Goal: Task Accomplishment & Management: Manage account settings

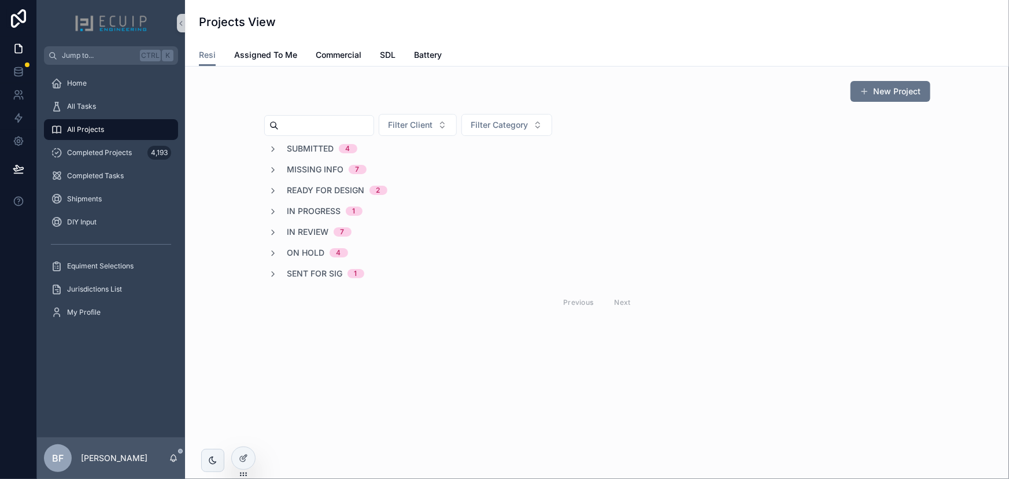
click at [310, 231] on span "In Review" at bounding box center [308, 232] width 42 height 12
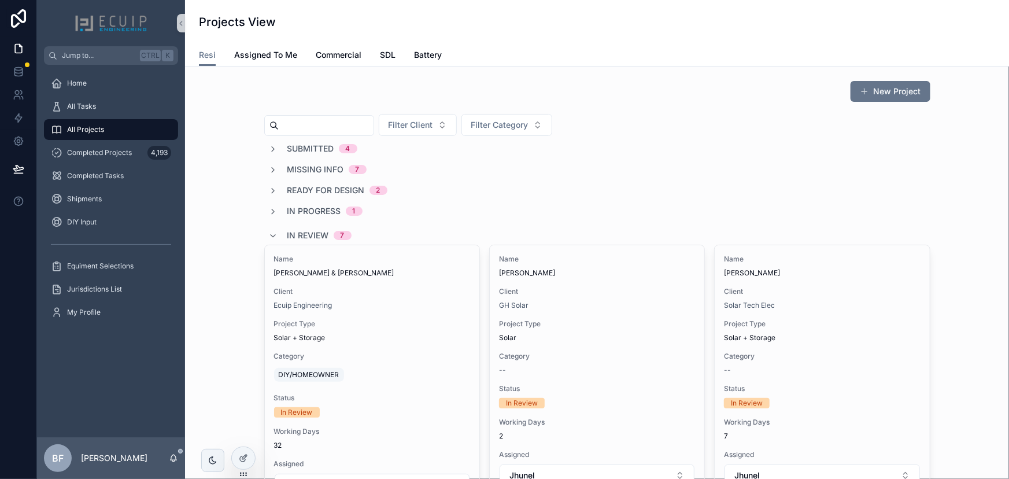
click at [310, 231] on span "In Review" at bounding box center [308, 236] width 42 height 12
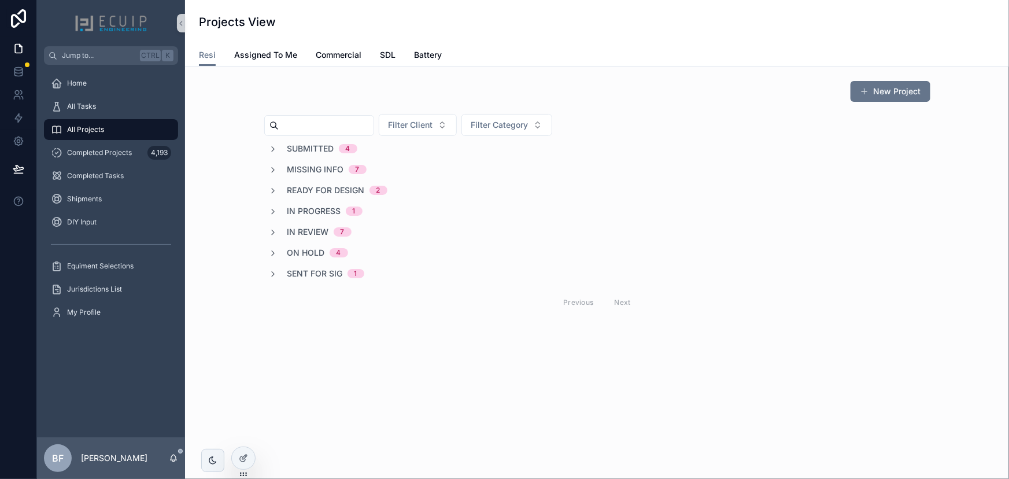
click at [284, 147] on div "Submitted 4" at bounding box center [313, 149] width 88 height 12
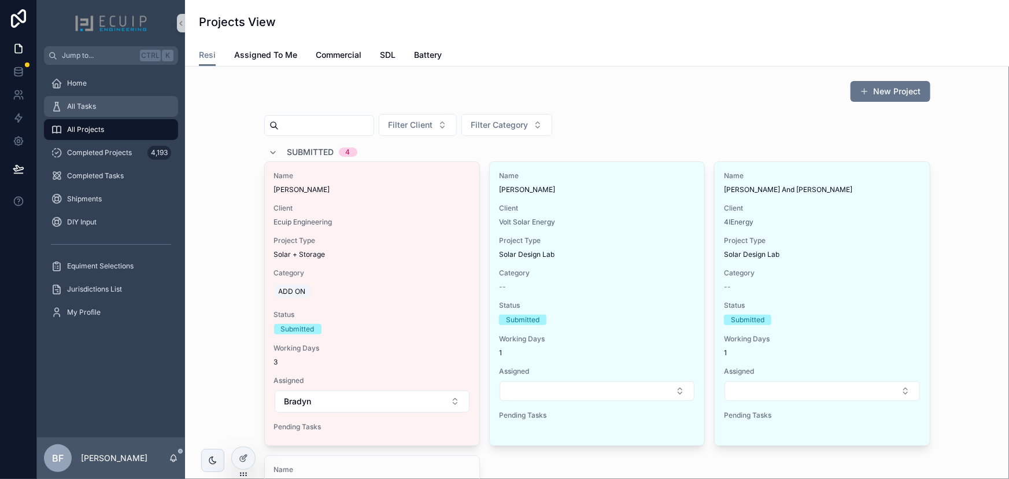
click at [105, 112] on div "All Tasks" at bounding box center [111, 106] width 120 height 19
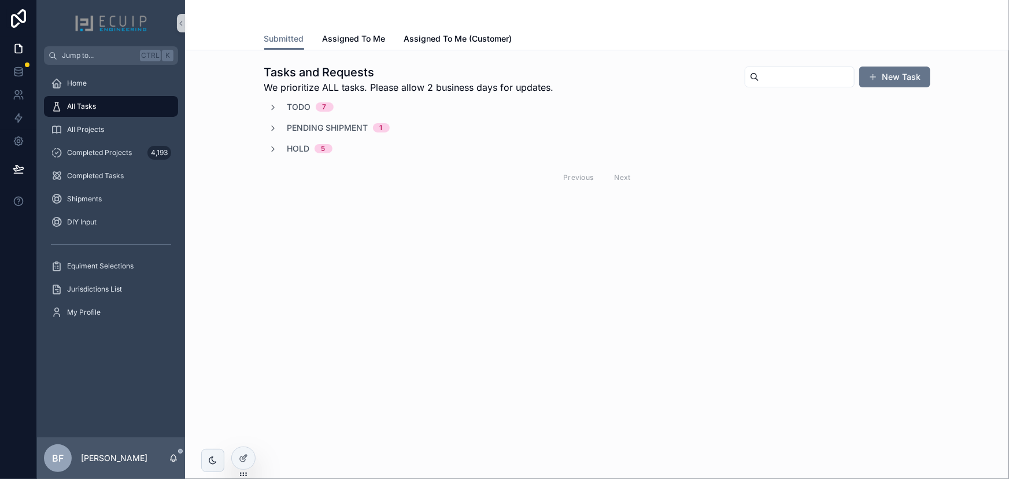
click at [292, 110] on span "Todo" at bounding box center [299, 107] width 24 height 12
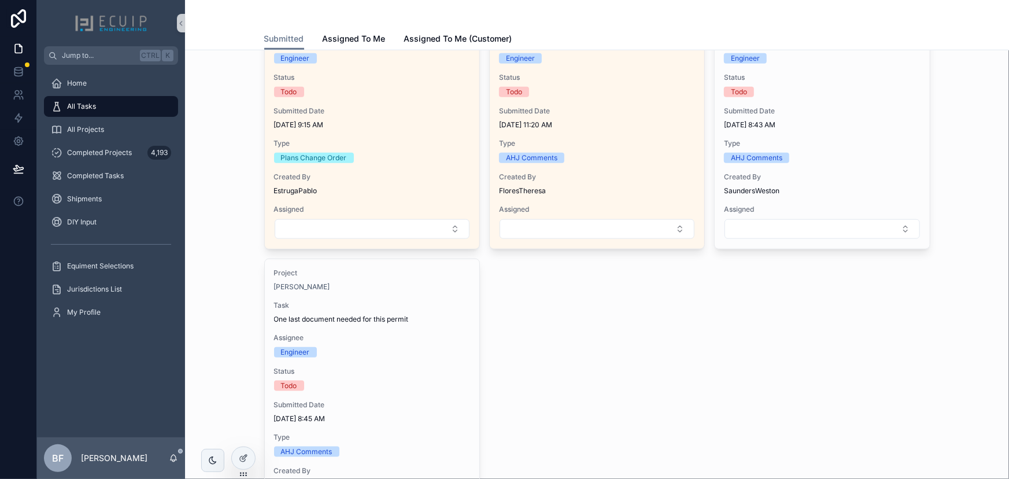
scroll to position [473, 0]
